Goal: Task Accomplishment & Management: Complete application form

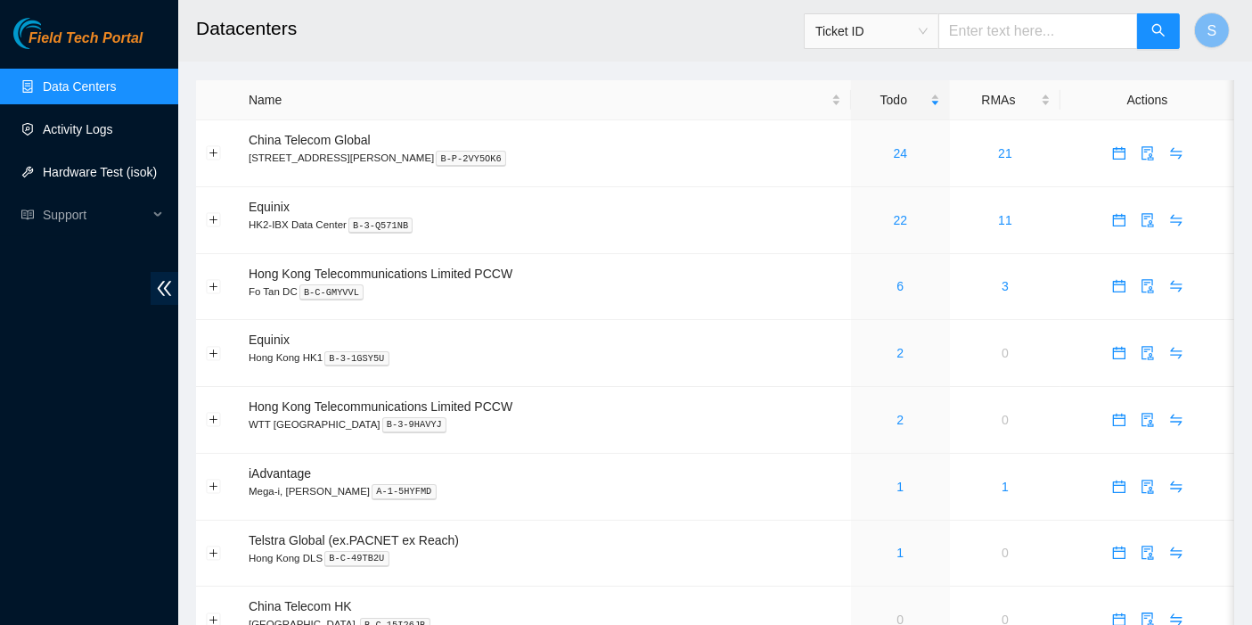
click at [84, 136] on link "Activity Logs" at bounding box center [78, 129] width 70 height 14
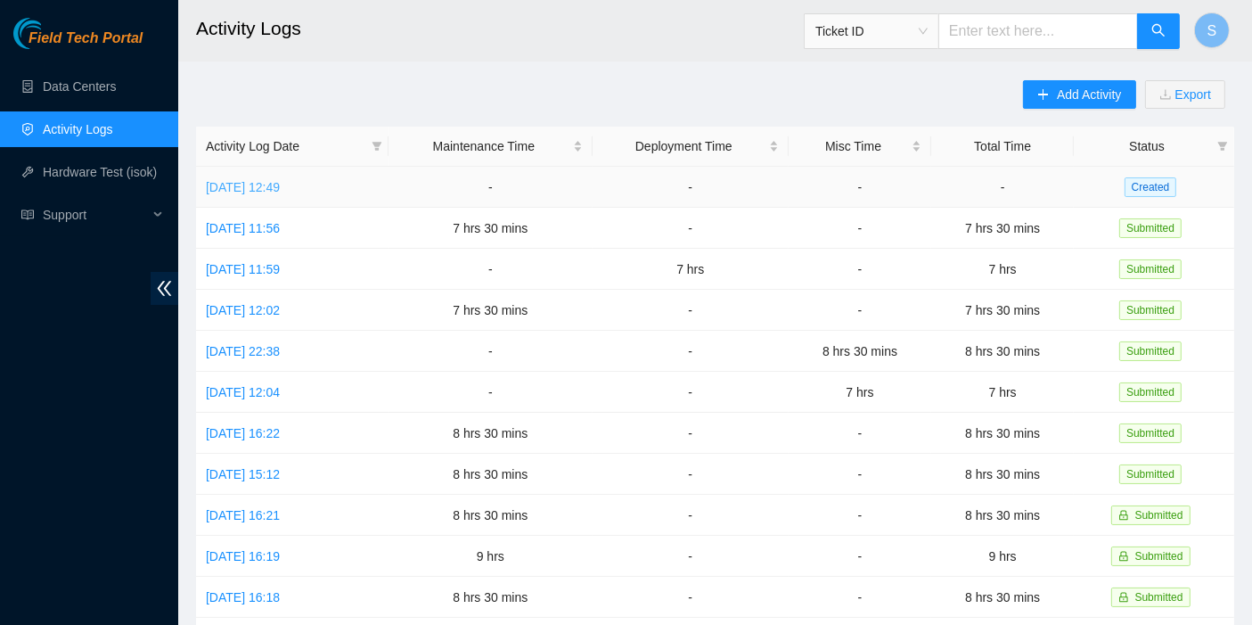
click at [258, 184] on link "[DATE] 12:49" at bounding box center [243, 187] width 74 height 14
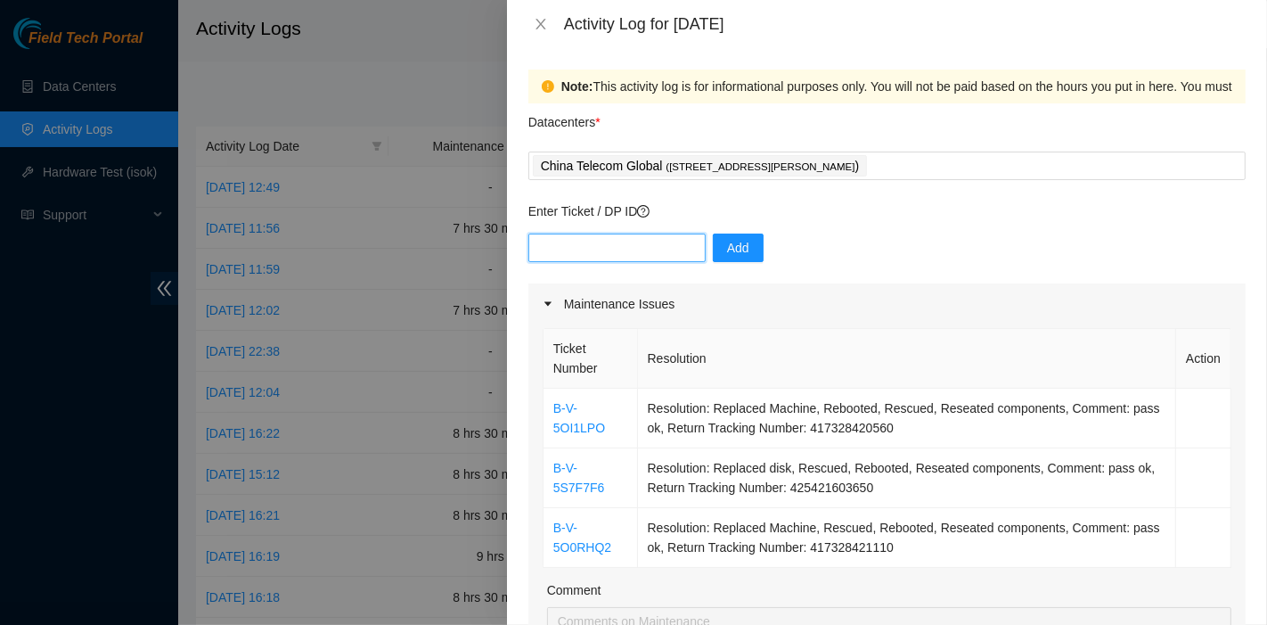
click at [633, 257] on input "text" at bounding box center [616, 247] width 177 height 29
paste input "B-V-5S6N289"
type input "B-V-5S6N289"
click at [736, 247] on span "Add" at bounding box center [738, 248] width 22 height 20
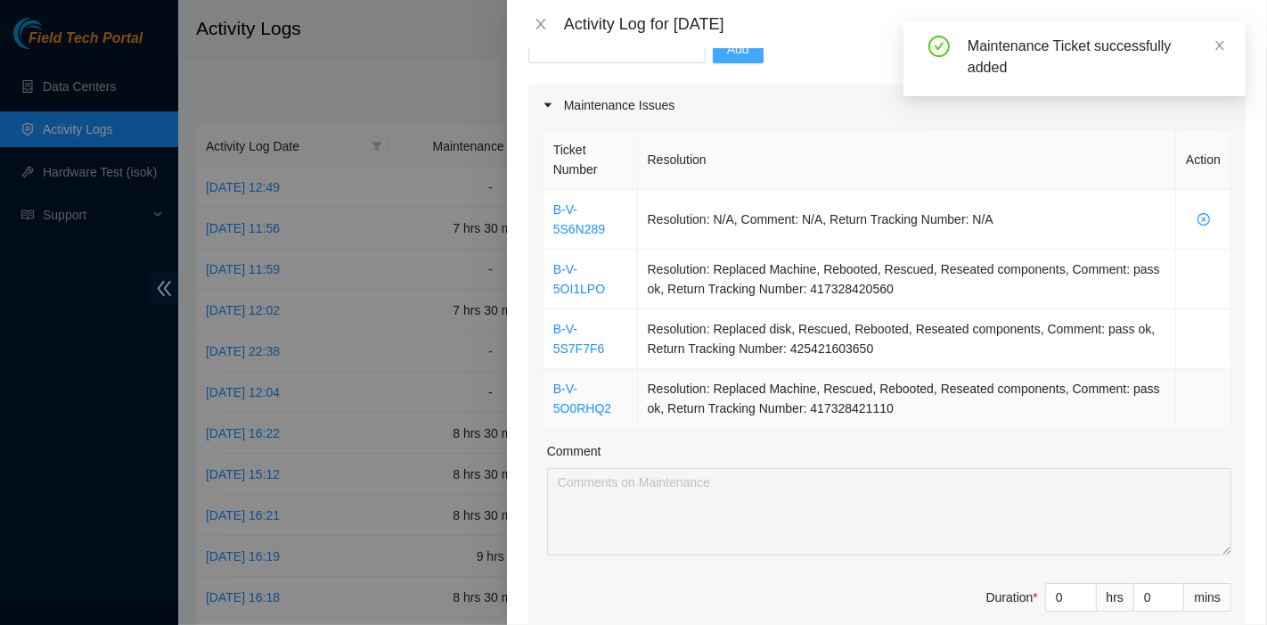
scroll to position [198, 0]
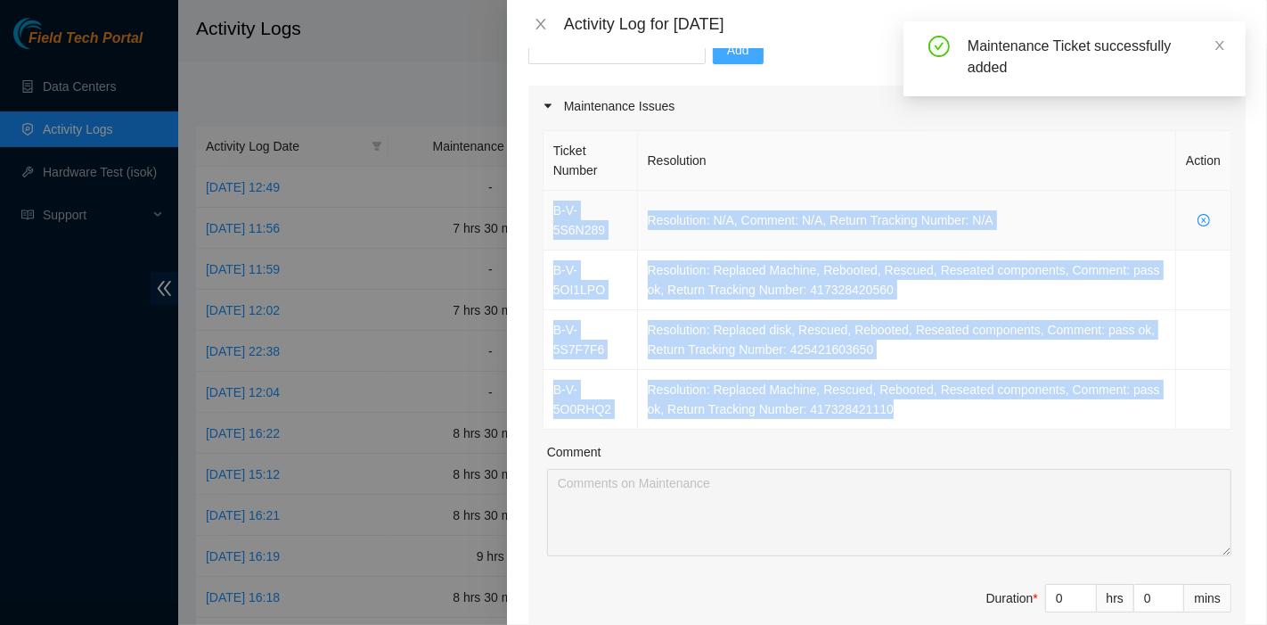
drag, startPoint x: 763, startPoint y: 349, endPoint x: 551, endPoint y: 212, distance: 252.6
click at [551, 212] on tbody "B-V-5S6N289 Resolution: N/A, Comment: N/A, Return Tracking Number: N/A B-V-5OI1…" at bounding box center [887, 310] width 688 height 239
copy tbody "B-V-5S6N289 Resolution: N/A, Comment: N/A, Return Tracking Number: N/A B-V-5OI1…"
drag, startPoint x: 1058, startPoint y: 597, endPoint x: 1002, endPoint y: 598, distance: 55.2
click at [1002, 598] on span "Duration * 0 hrs 0 mins" at bounding box center [887, 609] width 689 height 50
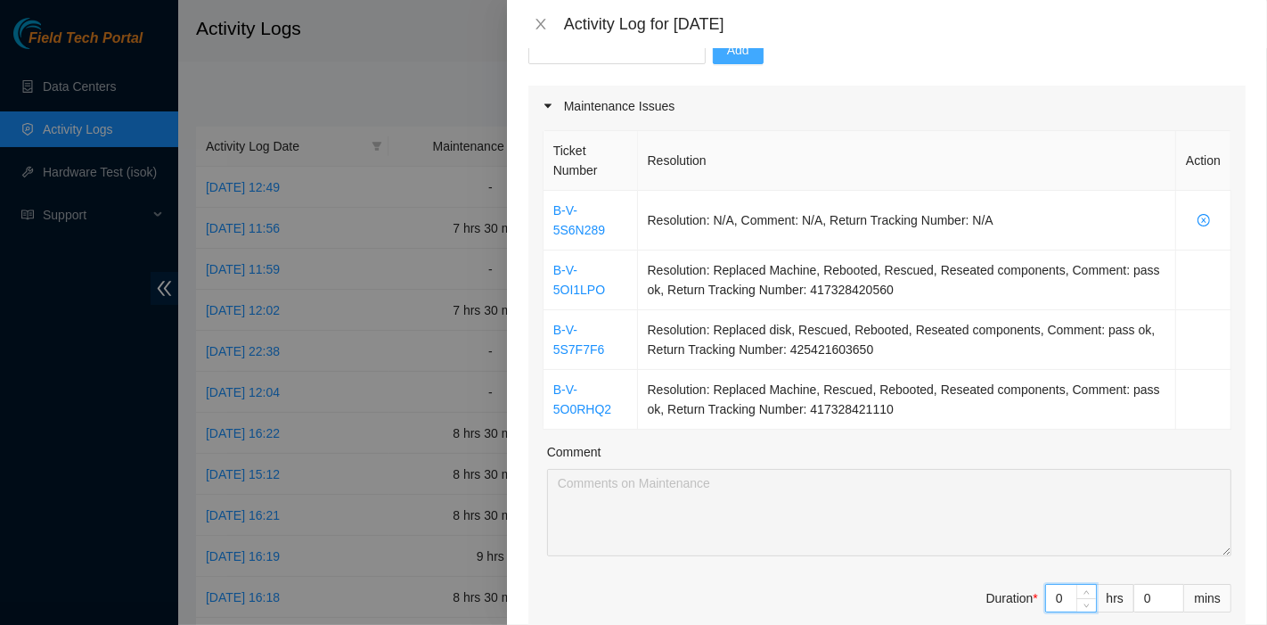
drag, startPoint x: 1048, startPoint y: 592, endPoint x: 1033, endPoint y: 592, distance: 15.1
click at [1046, 592] on input "0" at bounding box center [1071, 597] width 50 height 27
type input "7"
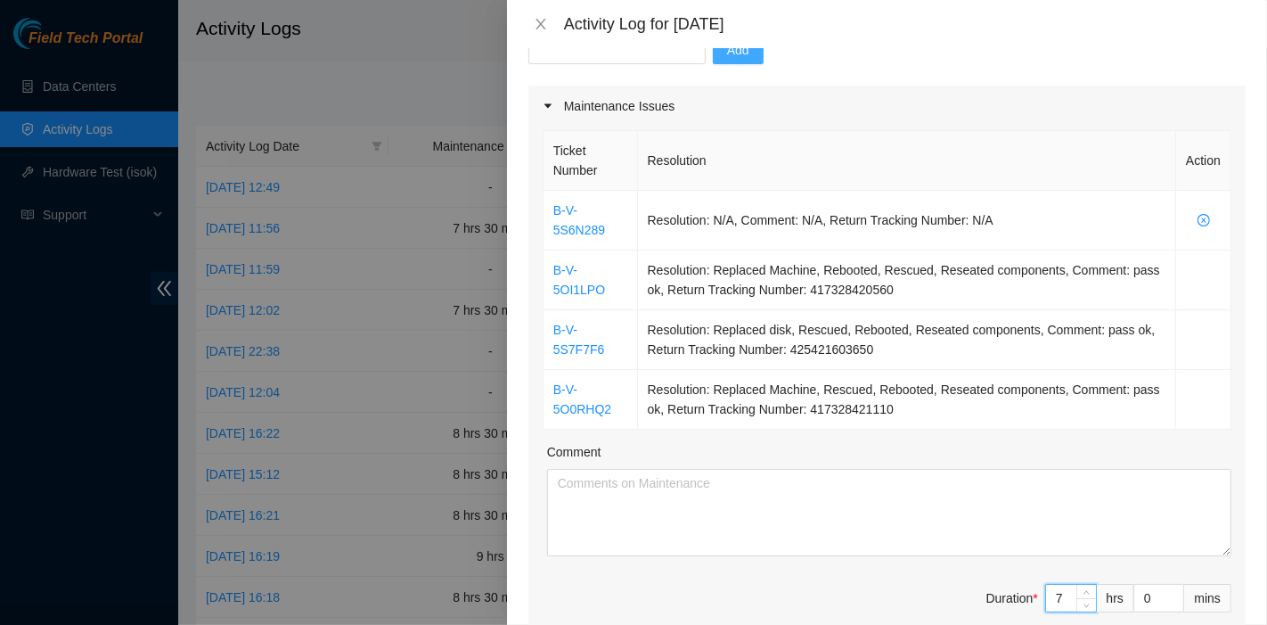
type input "7"
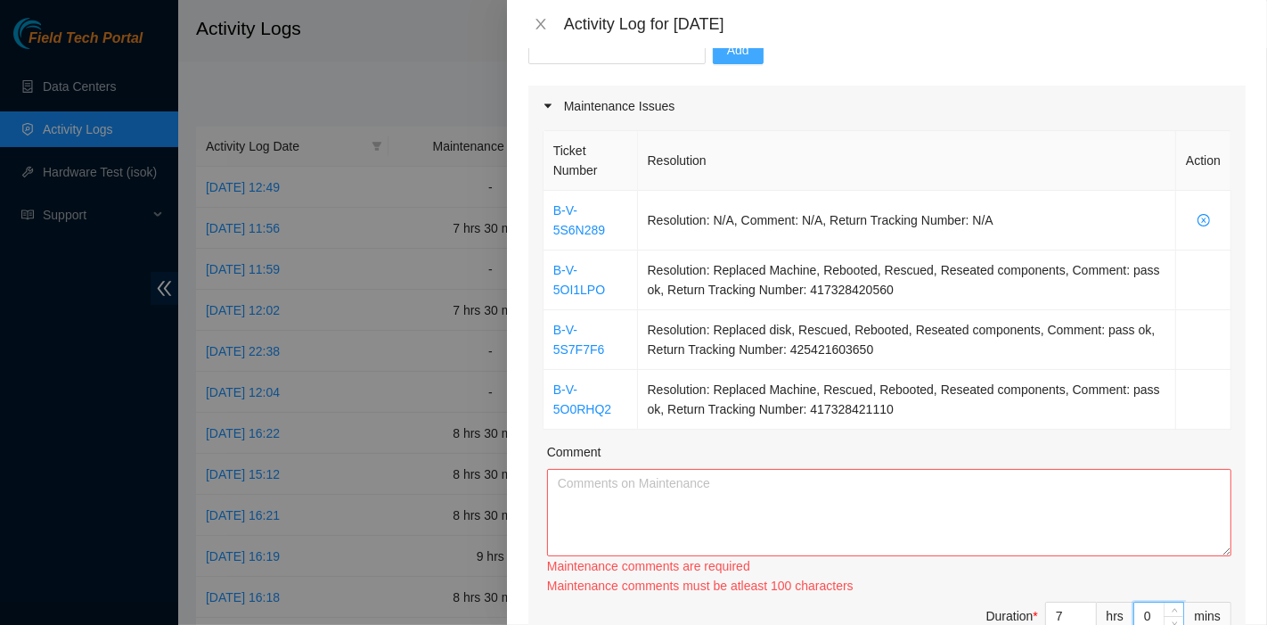
type input "3"
type input "39"
type input "3"
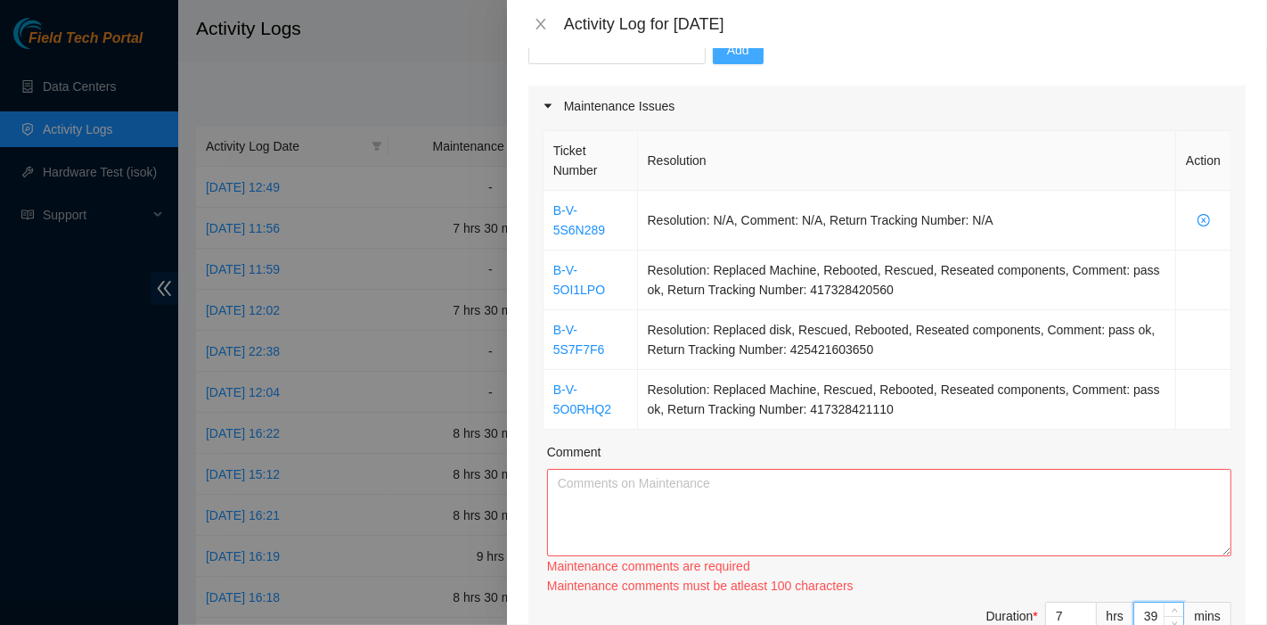
type input "3"
type input "30"
click at [693, 485] on textarea "Comment" at bounding box center [889, 512] width 684 height 87
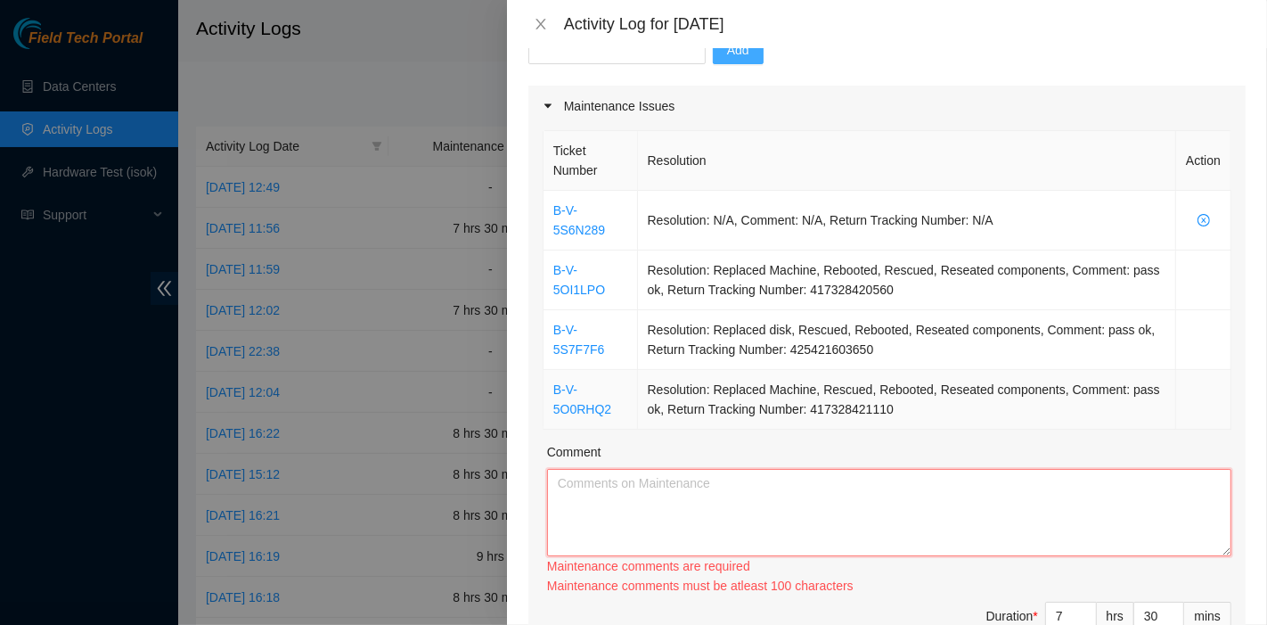
paste textarea "B-V-5S6N289 Resolution: N/A, Comment: N/A, Return Tracking Number: N/A B-V-5OI1…"
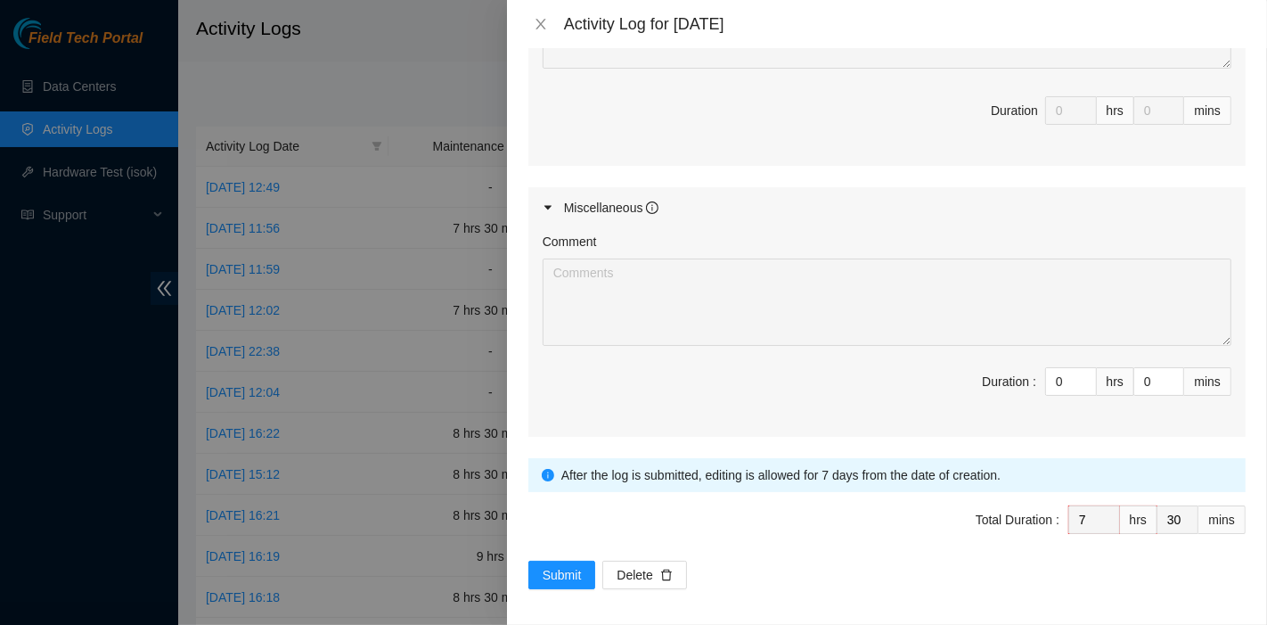
scroll to position [1057, 0]
type textarea "B-V-5S6N289 Resolution: N/A, Comment: N/A, Return Tracking Number: N/A B-V-5OI1…"
click at [560, 580] on button "Submit" at bounding box center [562, 574] width 68 height 29
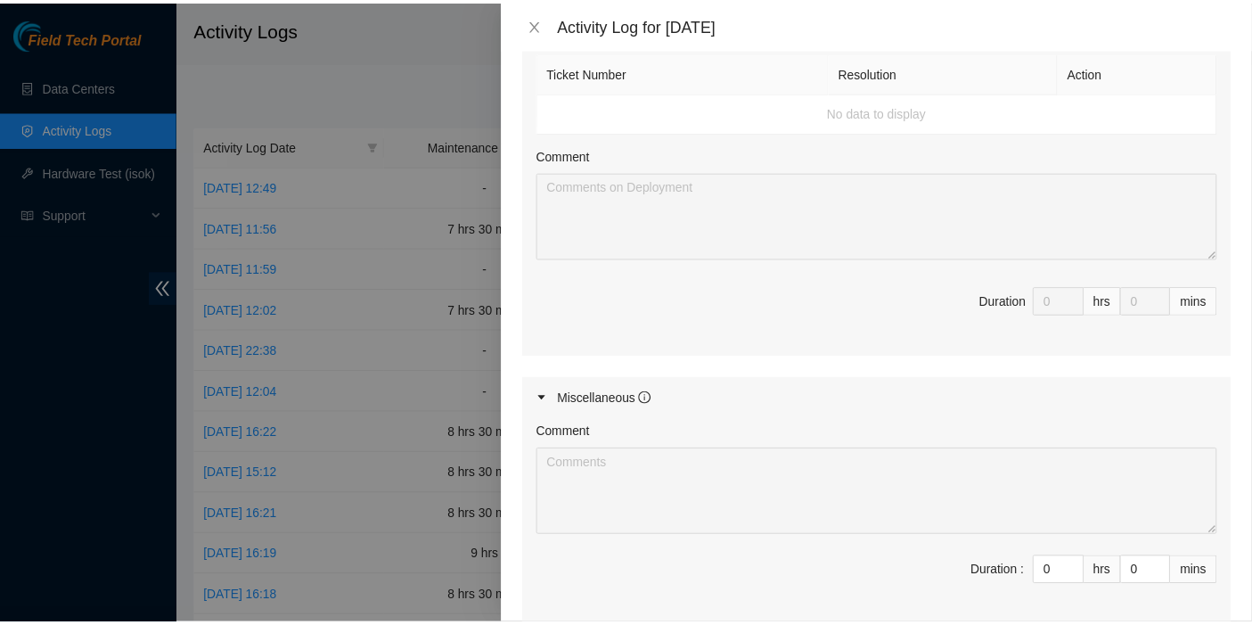
scroll to position [0, 0]
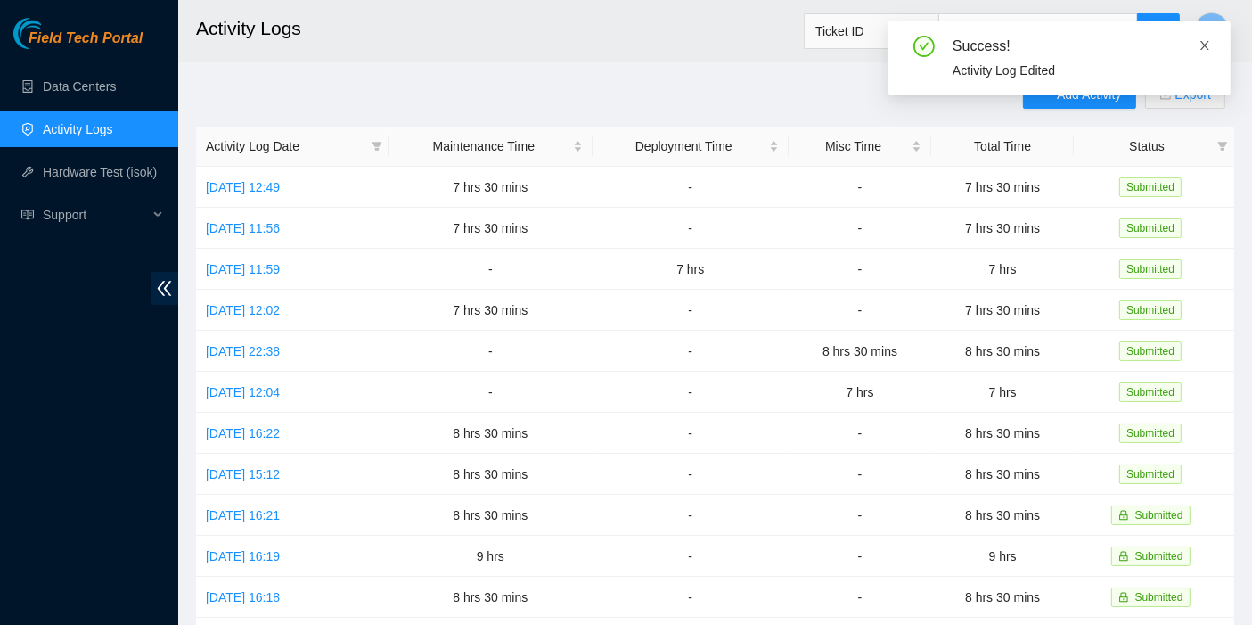
click at [1209, 39] on icon "close" at bounding box center [1204, 45] width 12 height 12
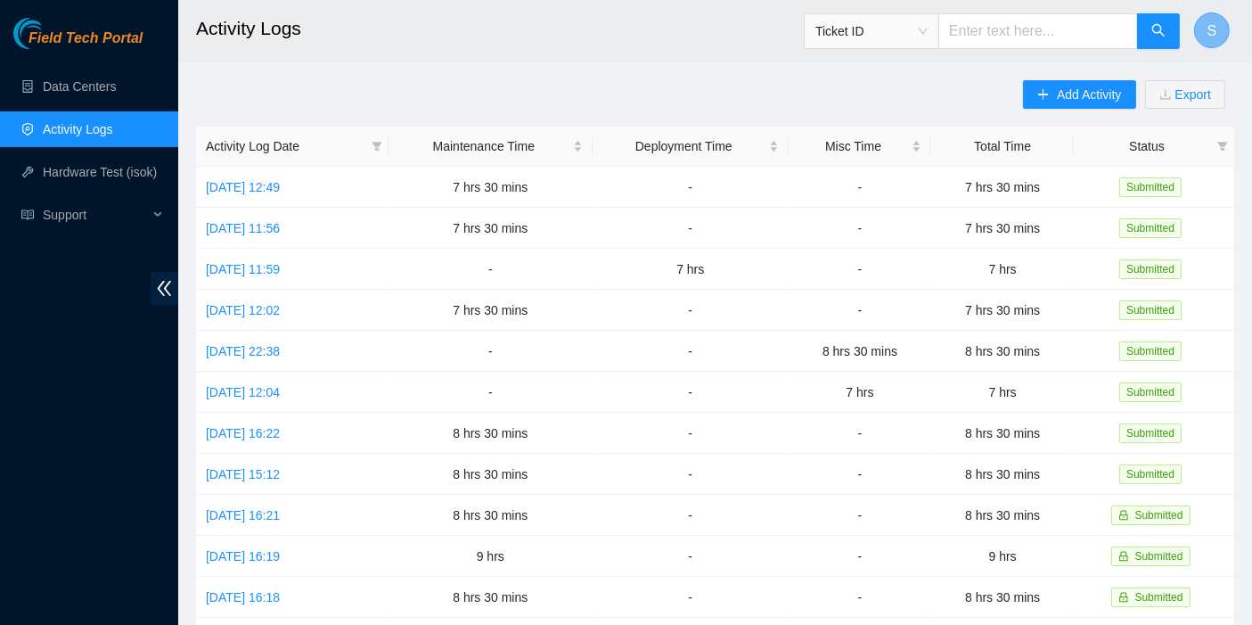
click at [1214, 37] on span "S" at bounding box center [1212, 31] width 10 height 22
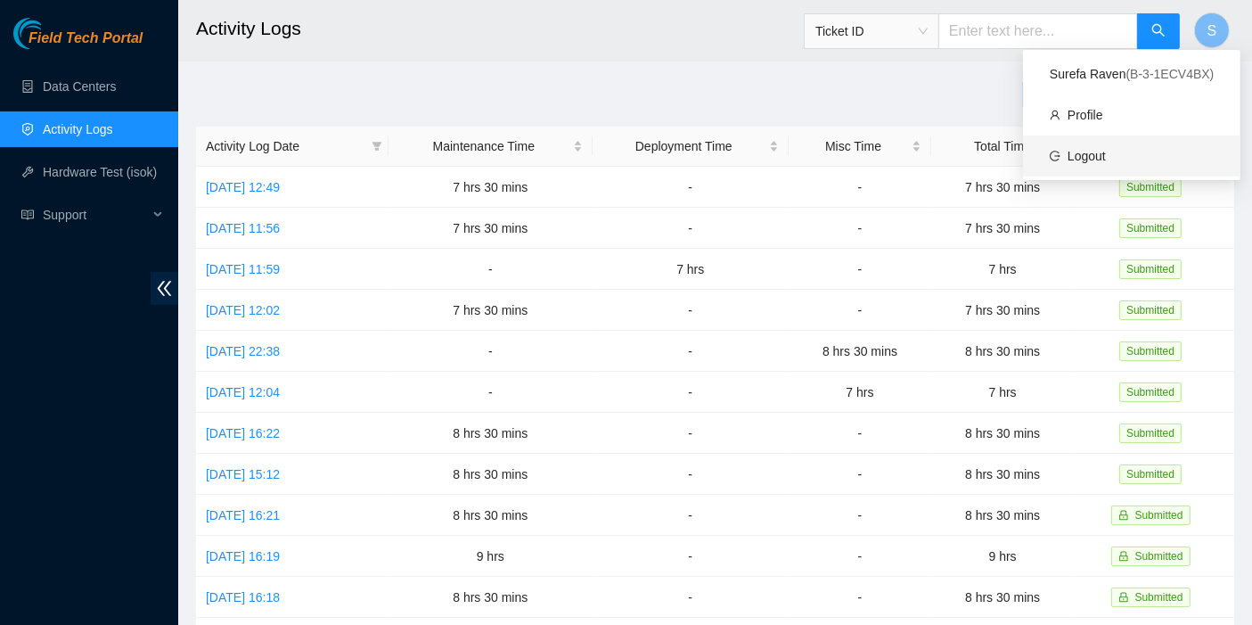
click at [1106, 159] on link "Logout" at bounding box center [1086, 156] width 38 height 14
